Goal: Book appointment/travel/reservation

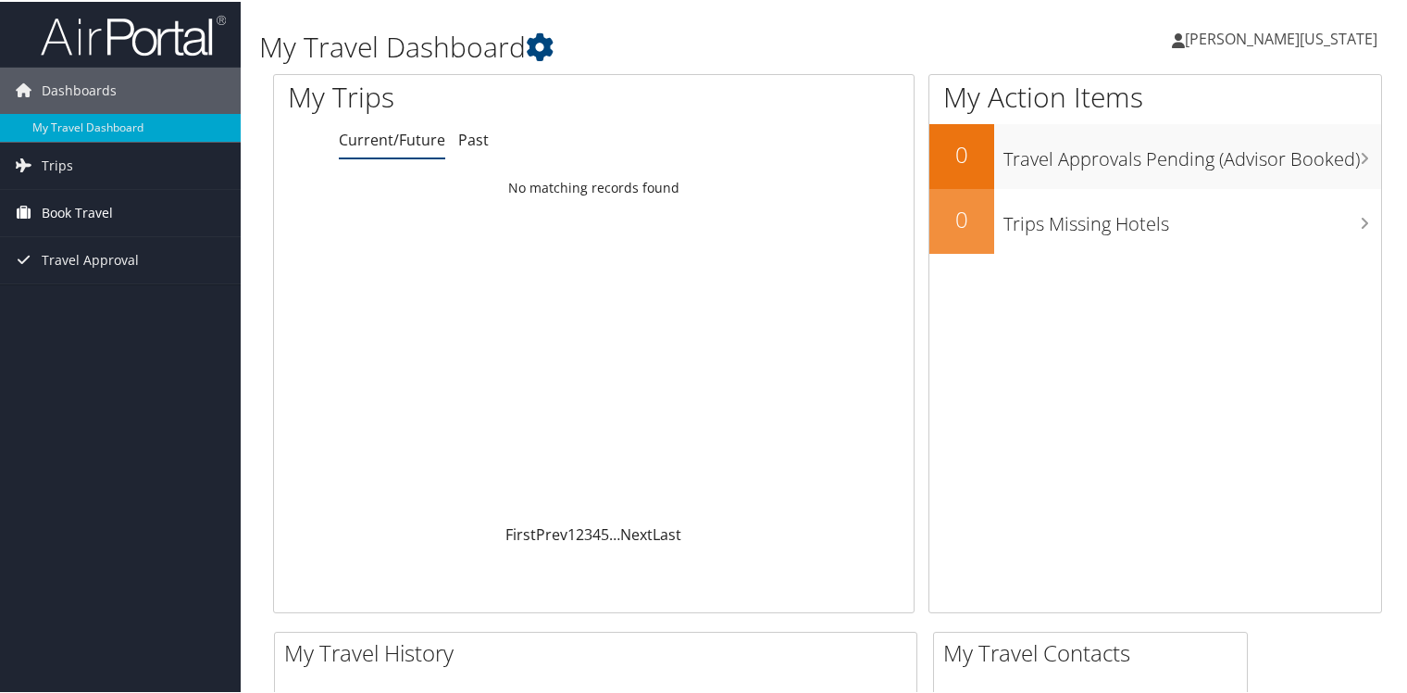
click at [89, 207] on span "Book Travel" at bounding box center [77, 211] width 71 height 46
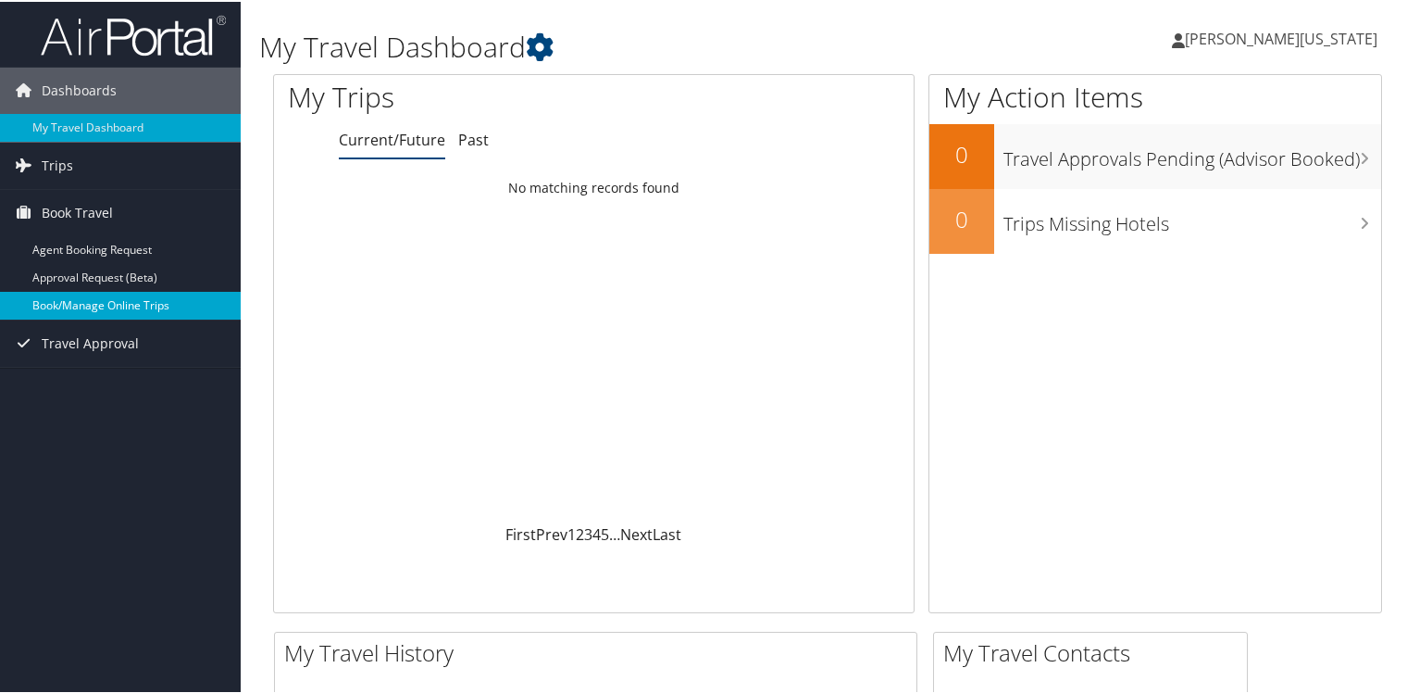
click at [117, 300] on link "Book/Manage Online Trips" at bounding box center [120, 304] width 241 height 28
click at [81, 293] on link "Book/Manage Online Trips" at bounding box center [120, 304] width 241 height 28
